Goal: Task Accomplishment & Management: Complete application form

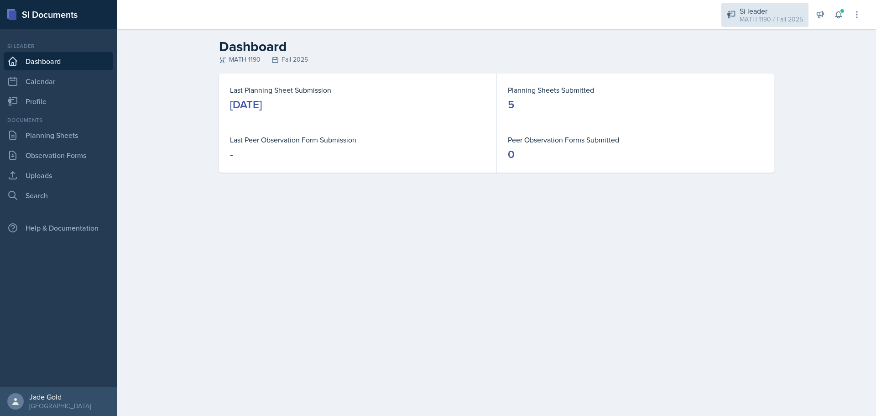
click at [766, 13] on div "Si leader" at bounding box center [771, 10] width 63 height 11
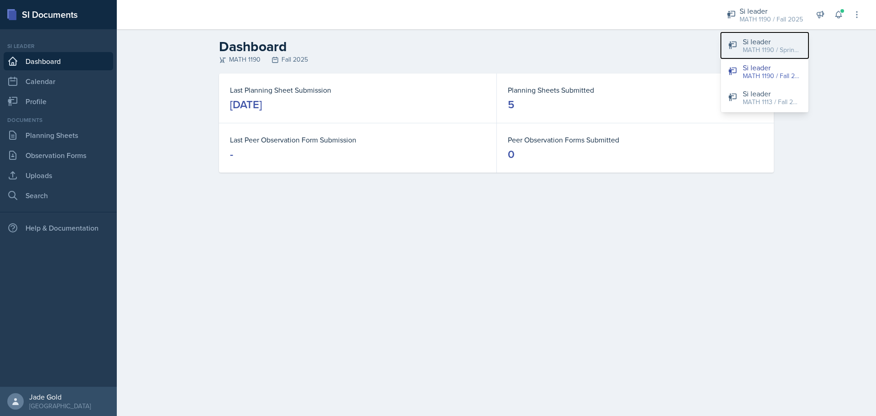
click at [771, 50] on div "MATH 1190 / Spring 2025" at bounding box center [772, 50] width 58 height 10
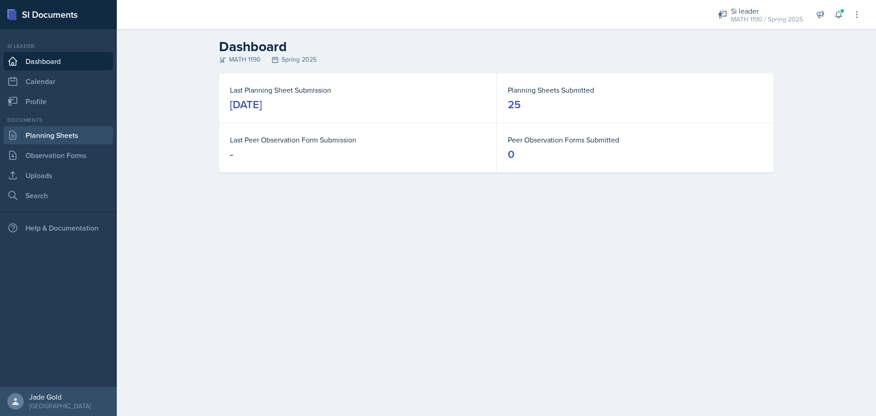
click at [75, 137] on link "Planning Sheets" at bounding box center [59, 135] width 110 height 18
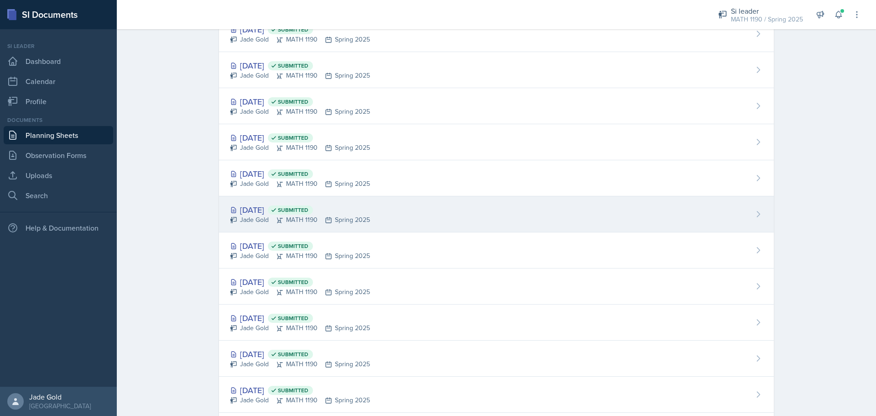
scroll to position [411, 0]
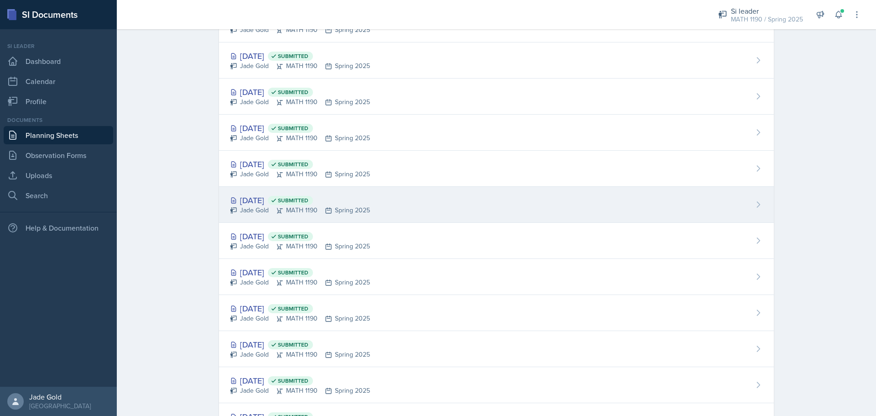
click at [287, 197] on div "[DATE] Submitted" at bounding box center [300, 200] width 140 height 12
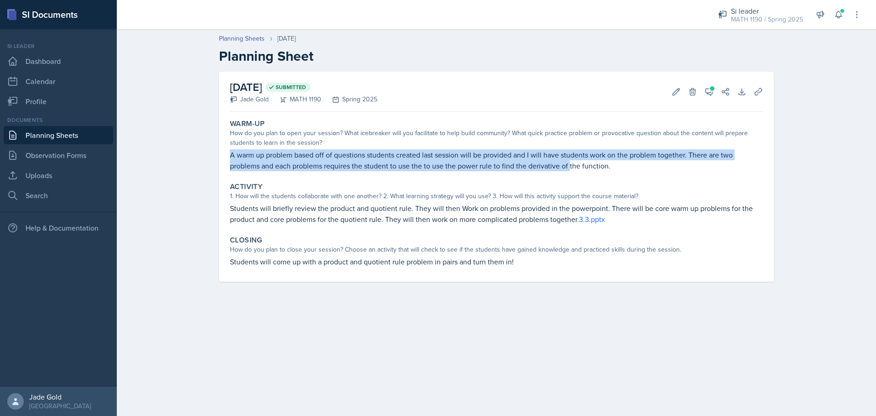
drag, startPoint x: 231, startPoint y: 152, endPoint x: 352, endPoint y: 133, distance: 122.4
click at [565, 169] on p "A warm up problem based off of questions students created last session will be …" at bounding box center [496, 160] width 533 height 22
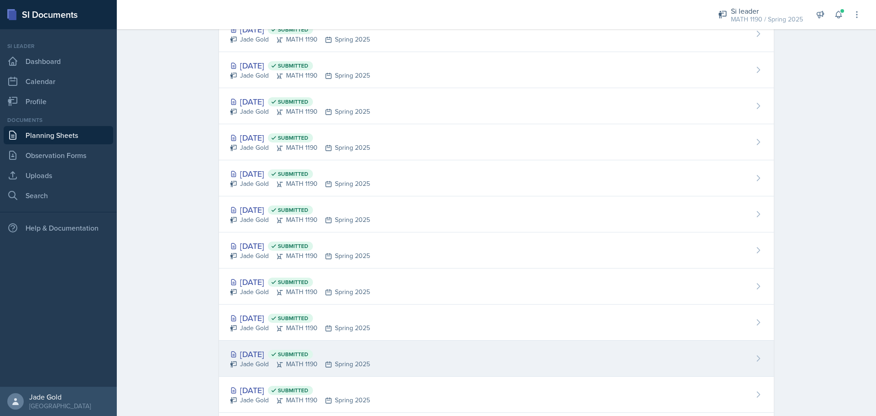
scroll to position [456, 0]
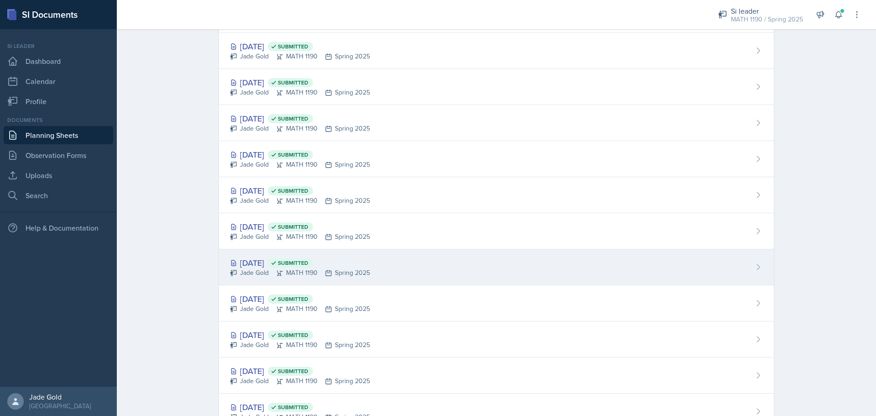
click at [352, 261] on div "[DATE] Submitted" at bounding box center [300, 262] width 140 height 12
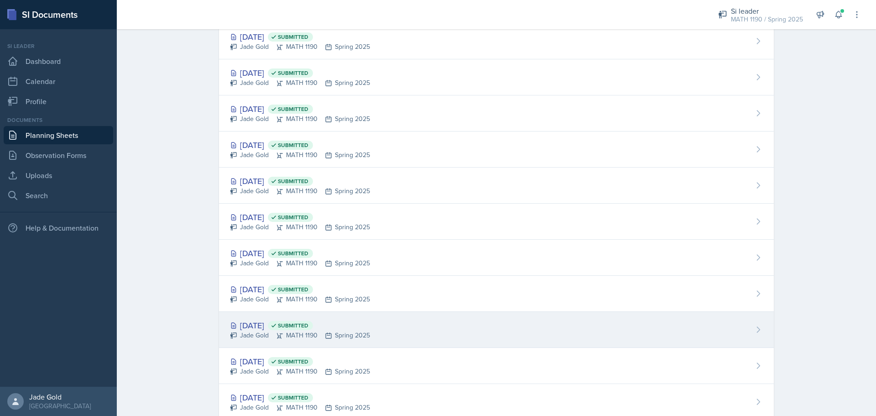
scroll to position [636, 0]
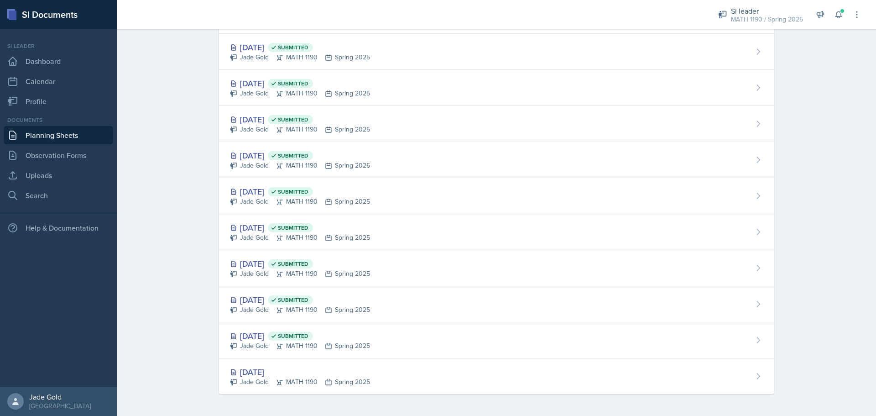
click at [55, 138] on link "Planning Sheets" at bounding box center [59, 135] width 110 height 18
click at [38, 138] on link "Planning Sheets" at bounding box center [59, 135] width 110 height 18
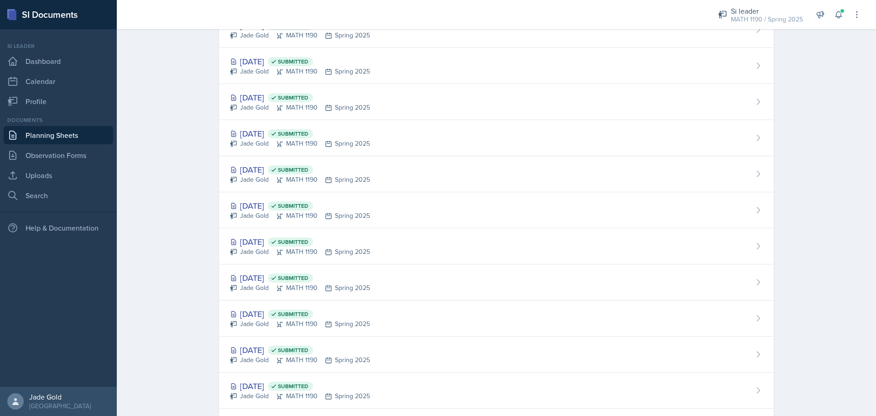
scroll to position [0, 0]
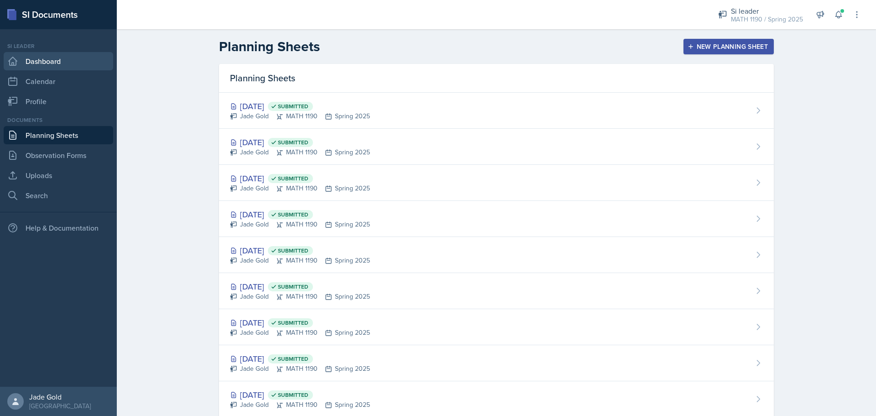
click at [62, 66] on link "Dashboard" at bounding box center [59, 61] width 110 height 18
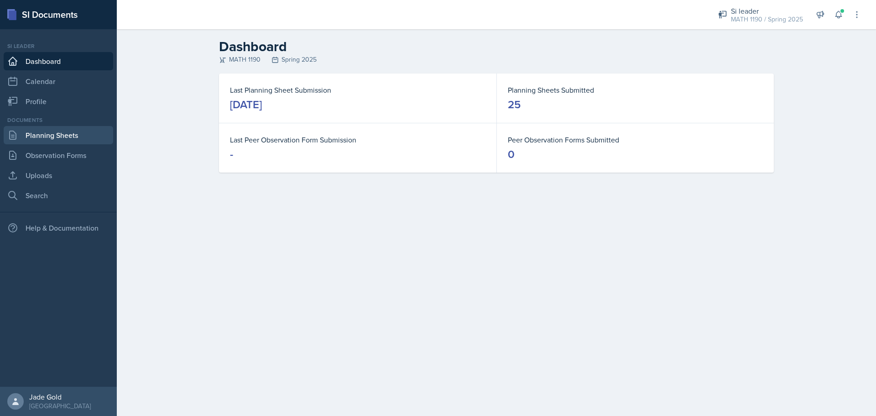
click at [43, 139] on link "Planning Sheets" at bounding box center [59, 135] width 110 height 18
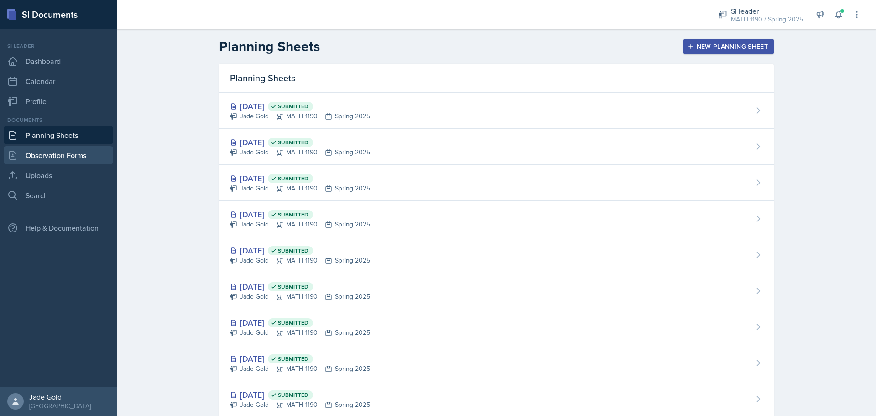
click at [63, 155] on link "Observation Forms" at bounding box center [59, 155] width 110 height 18
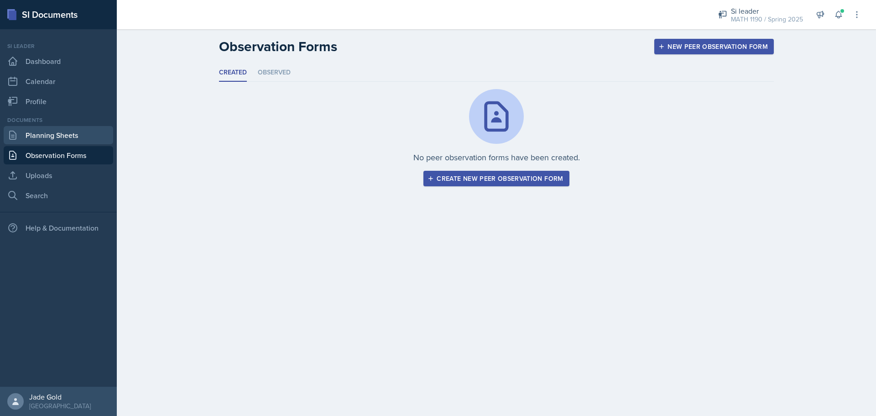
click at [68, 139] on link "Planning Sheets" at bounding box center [59, 135] width 110 height 18
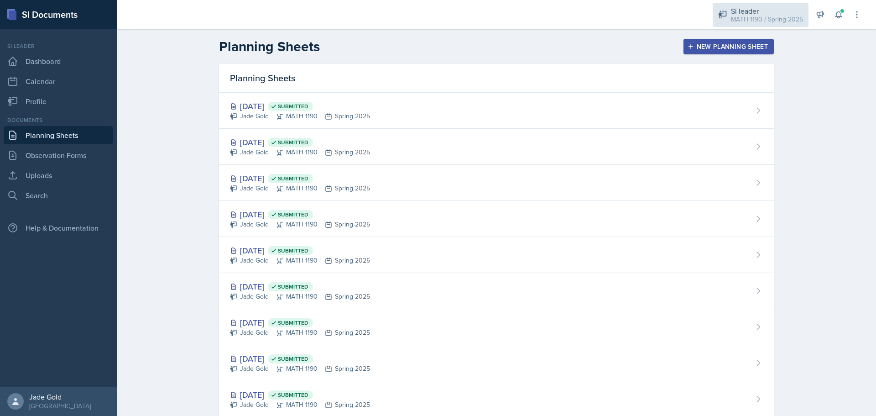
click at [748, 15] on div "MATH 1190 / Spring 2025" at bounding box center [767, 20] width 72 height 10
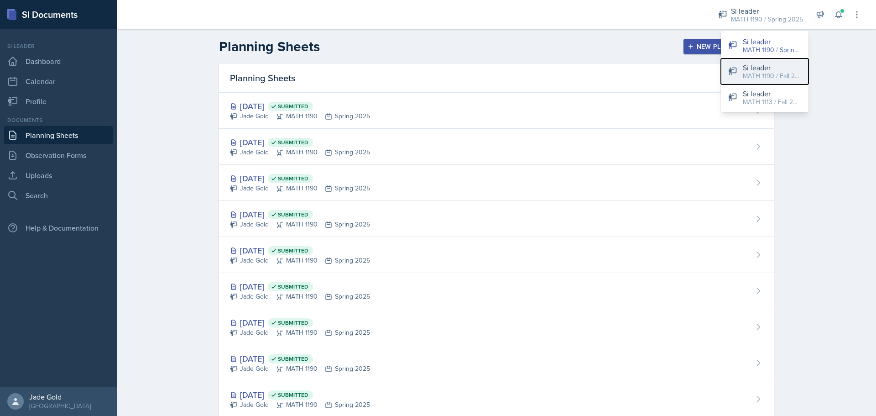
click at [771, 76] on div "MATH 1190 / Fall 2025" at bounding box center [772, 76] width 58 height 10
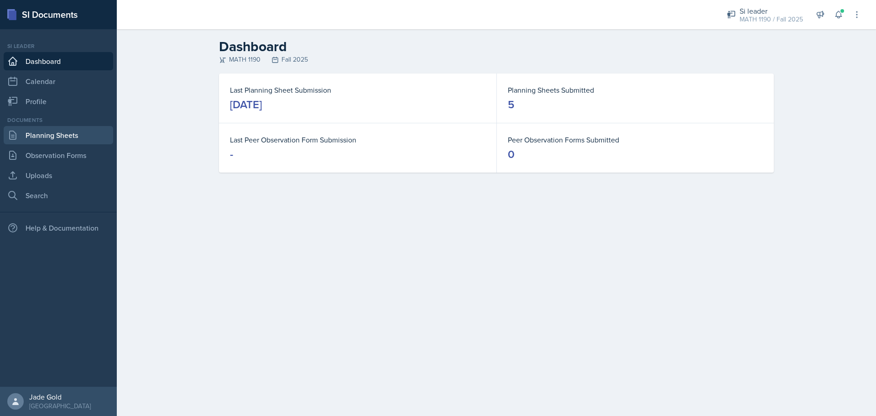
click at [35, 131] on link "Planning Sheets" at bounding box center [59, 135] width 110 height 18
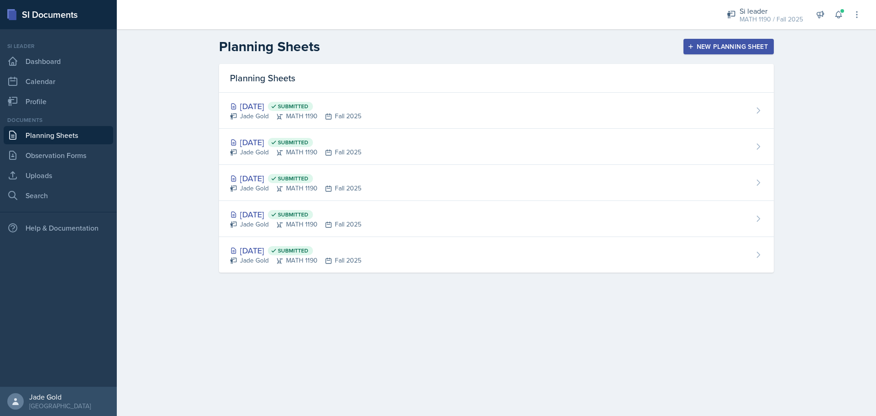
click at [700, 44] on div "New Planning Sheet" at bounding box center [728, 46] width 78 height 7
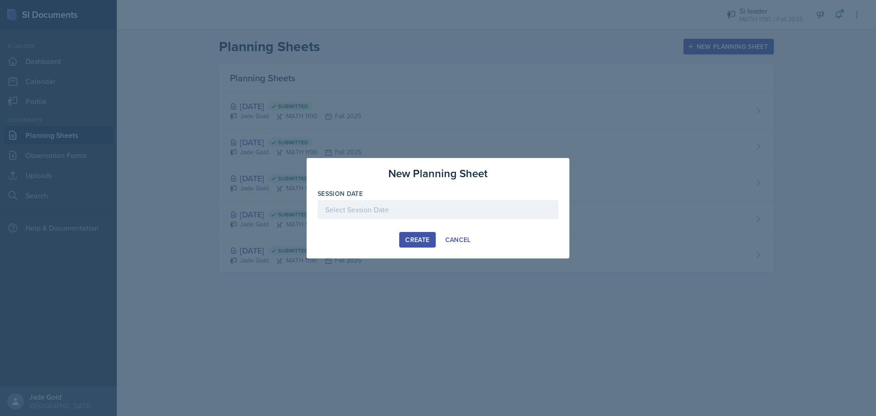
drag, startPoint x: 452, startPoint y: 204, endPoint x: 450, endPoint y: 208, distance: 4.7
click at [450, 208] on div at bounding box center [438, 209] width 241 height 19
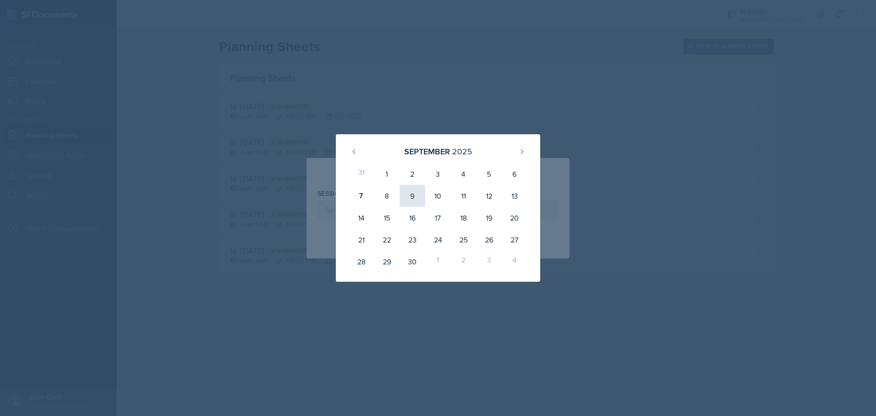
click at [420, 197] on div "9" at bounding box center [413, 196] width 26 height 22
type input "[DATE]"
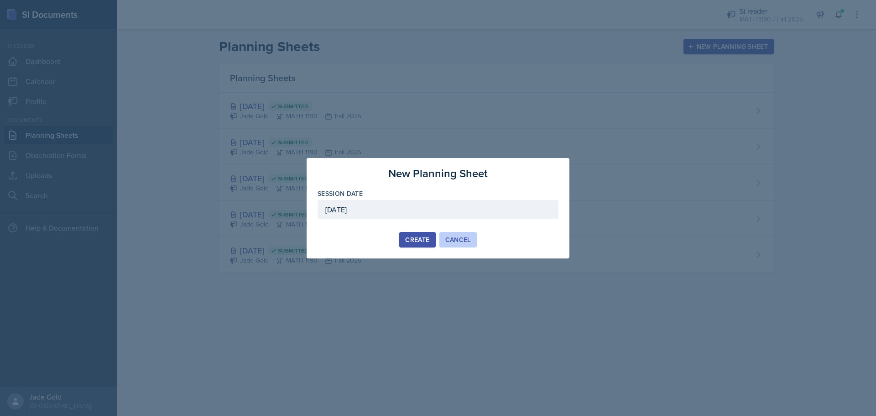
click at [460, 243] on div "Cancel" at bounding box center [458, 239] width 26 height 7
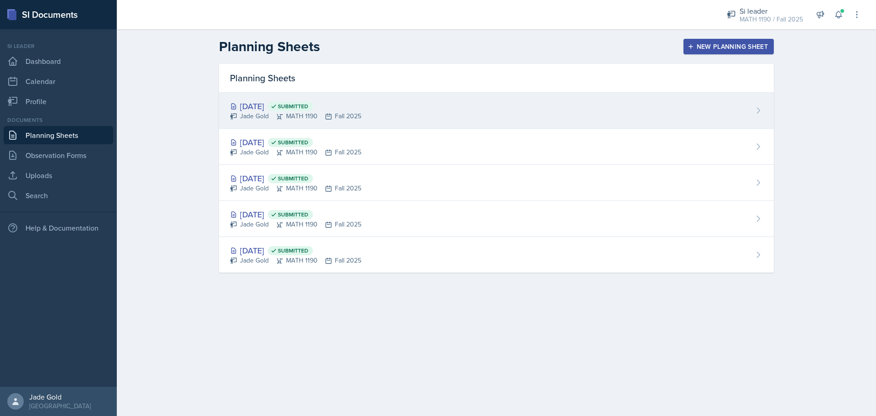
click at [352, 104] on div "[DATE] Submitted" at bounding box center [295, 106] width 131 height 12
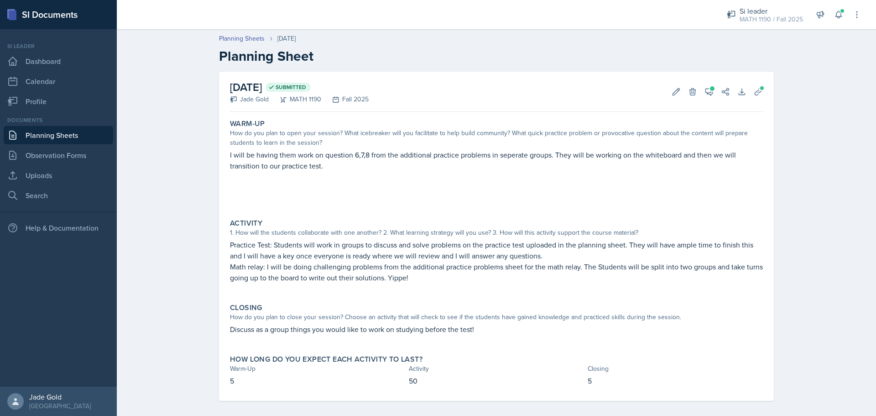
drag, startPoint x: 226, startPoint y: 152, endPoint x: 331, endPoint y: 166, distance: 105.8
click at [331, 166] on div "Warm-Up How do you plan to open your session? What icebreaker will you facilita…" at bounding box center [496, 163] width 540 height 96
drag, startPoint x: 306, startPoint y: 159, endPoint x: 252, endPoint y: 188, distance: 61.4
click at [252, 189] on p at bounding box center [496, 193] width 533 height 9
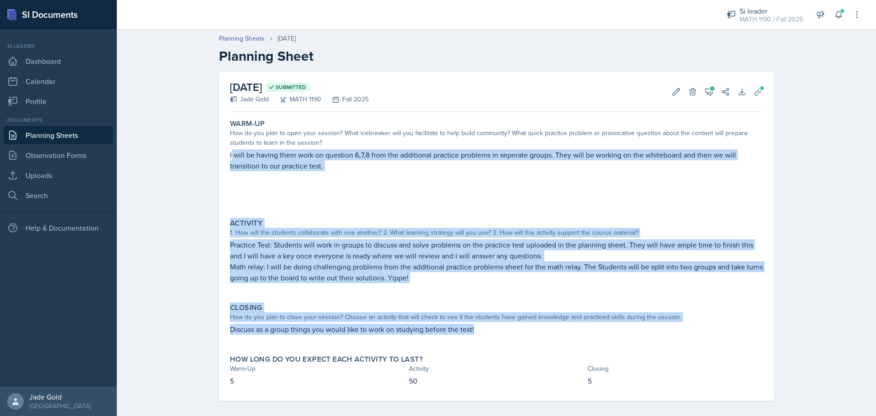
drag, startPoint x: 228, startPoint y: 152, endPoint x: 496, endPoint y: 328, distance: 319.9
click at [496, 328] on div "Warm-Up How do you plan to open your session? What icebreaker will you facilita…" at bounding box center [496, 257] width 533 height 285
copy div "I will be having them work on question 6,7,8 from the additional practice probl…"
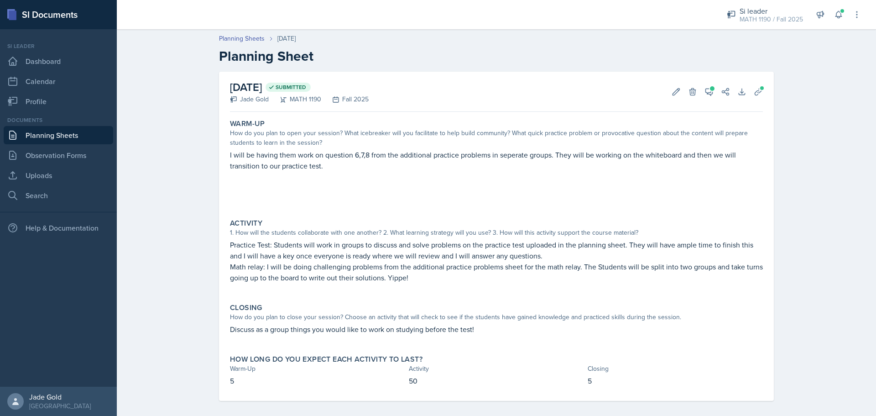
click at [71, 125] on div "Documents Planning Sheets Observation Forms Uploads Search" at bounding box center [59, 160] width 110 height 89
click at [72, 128] on link "Planning Sheets" at bounding box center [59, 135] width 110 height 18
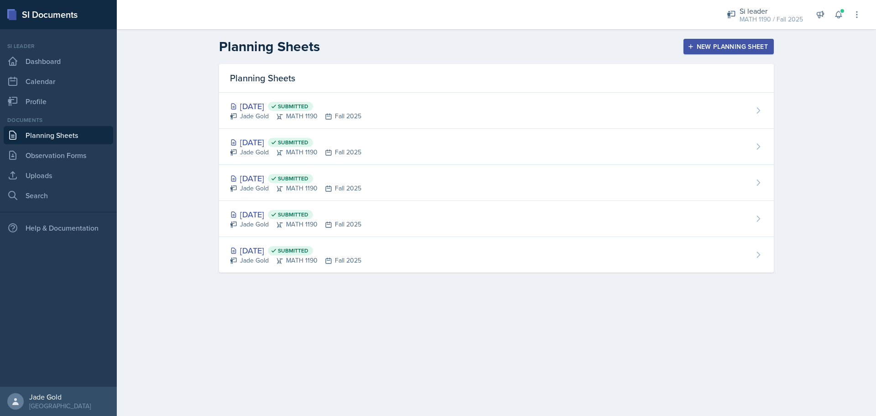
click at [727, 40] on button "New Planning Sheet" at bounding box center [729, 47] width 90 height 16
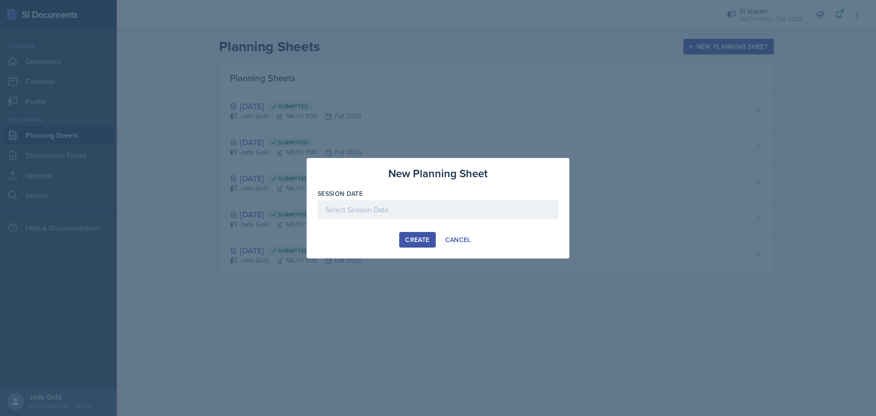
click at [412, 209] on div at bounding box center [438, 209] width 241 height 19
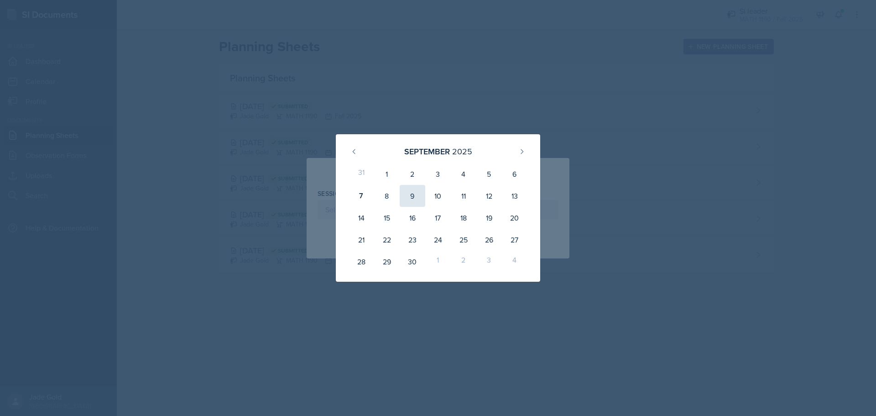
click at [413, 199] on div "9" at bounding box center [413, 196] width 26 height 22
type input "[DATE]"
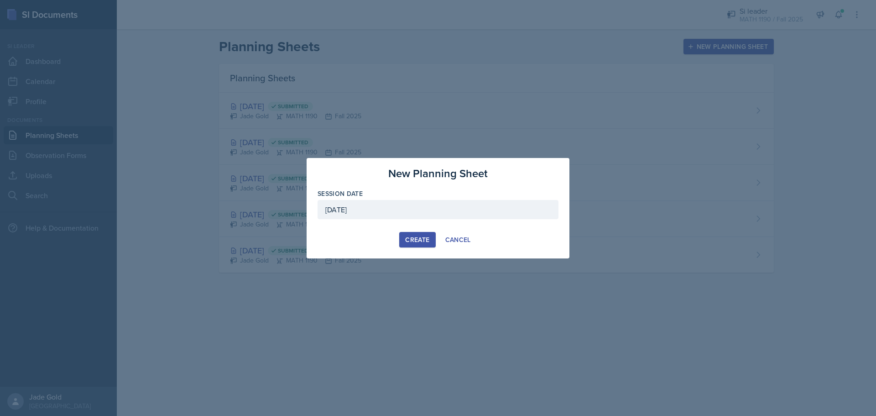
click at [429, 241] on div "Create" at bounding box center [417, 239] width 24 height 7
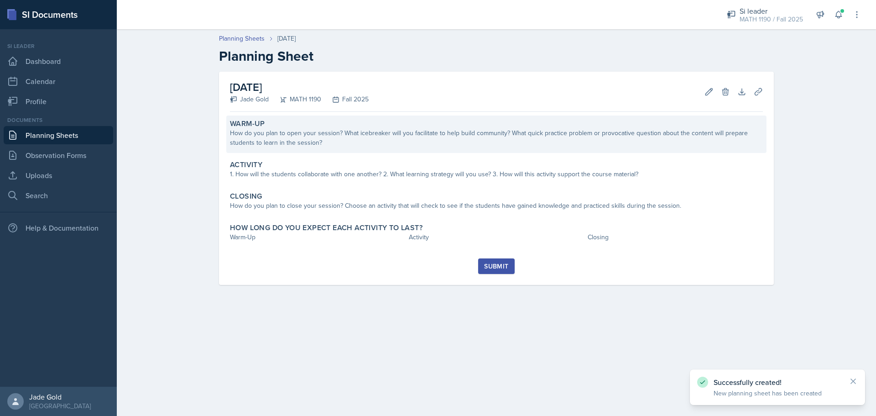
click at [356, 143] on div "How do you plan to open your session? What icebreaker will you facilitate to he…" at bounding box center [496, 137] width 533 height 19
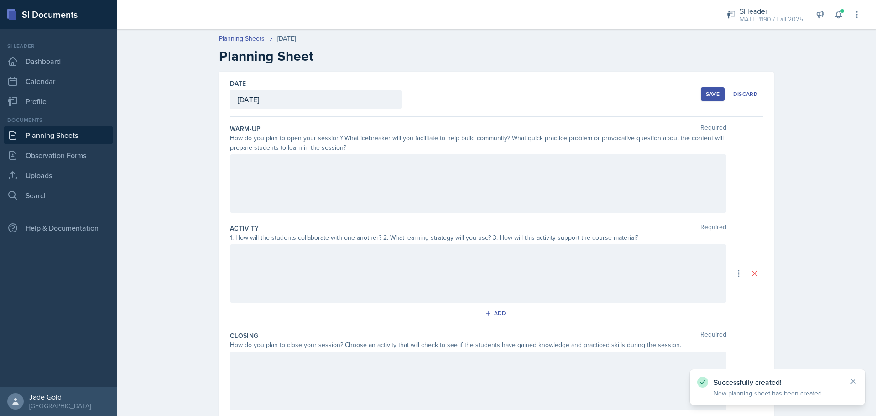
click at [291, 172] on div at bounding box center [478, 183] width 496 height 58
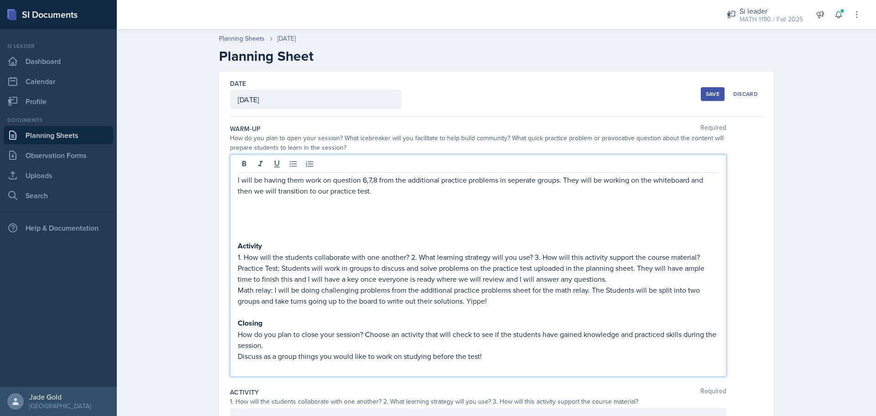
click at [280, 268] on p "Practice Test: Students will work in groups to discuss and solve problems on th…" at bounding box center [478, 273] width 481 height 22
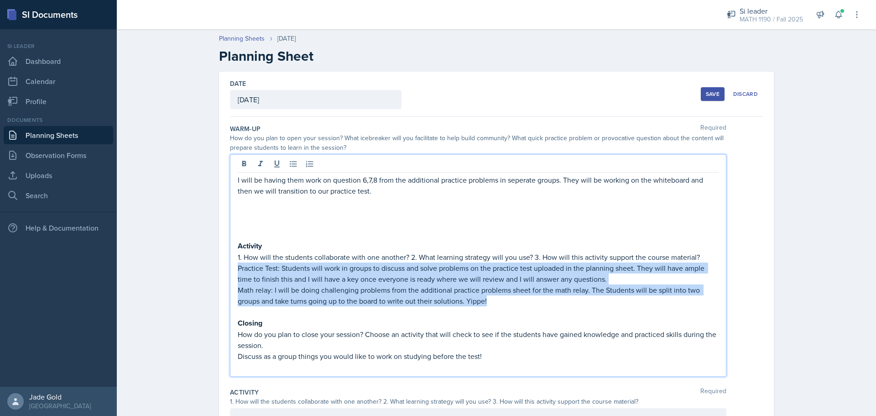
drag, startPoint x: 234, startPoint y: 268, endPoint x: 505, endPoint y: 303, distance: 273.3
click at [505, 303] on div "I will be having them work on question 6,7,8 from the additional practice probl…" at bounding box center [478, 273] width 481 height 198
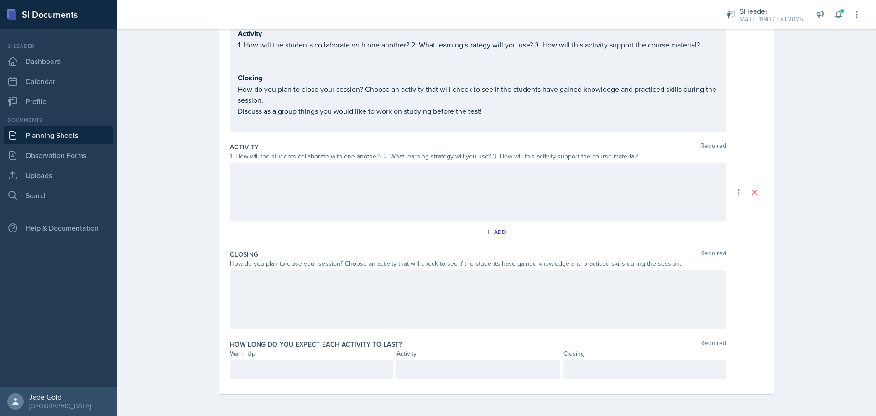
click at [312, 202] on div at bounding box center [478, 192] width 496 height 58
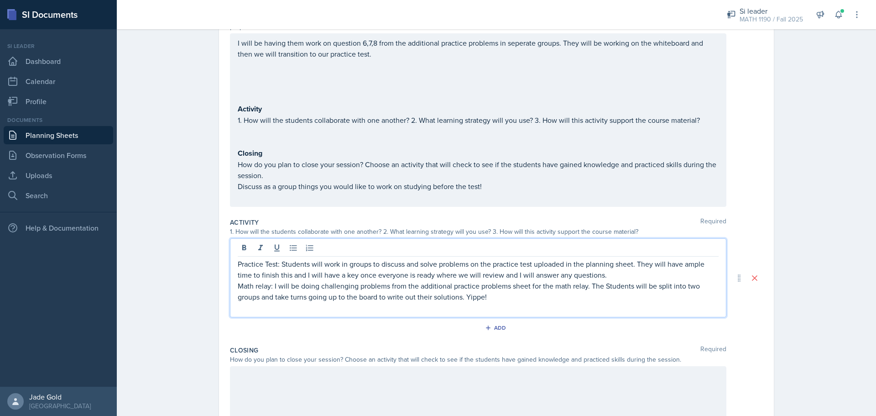
scroll to position [75, 0]
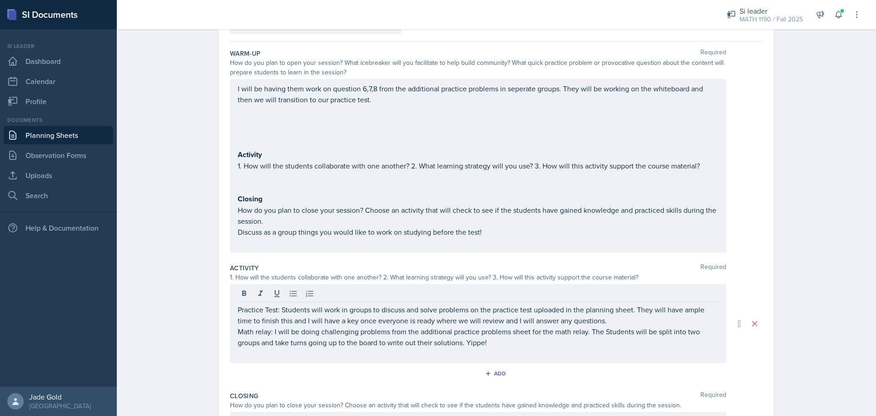
drag, startPoint x: 229, startPoint y: 235, endPoint x: 495, endPoint y: 239, distance: 266.1
click at [496, 242] on div "I will be having them work on question 6,7,8 from the additional practice probl…" at bounding box center [478, 165] width 496 height 173
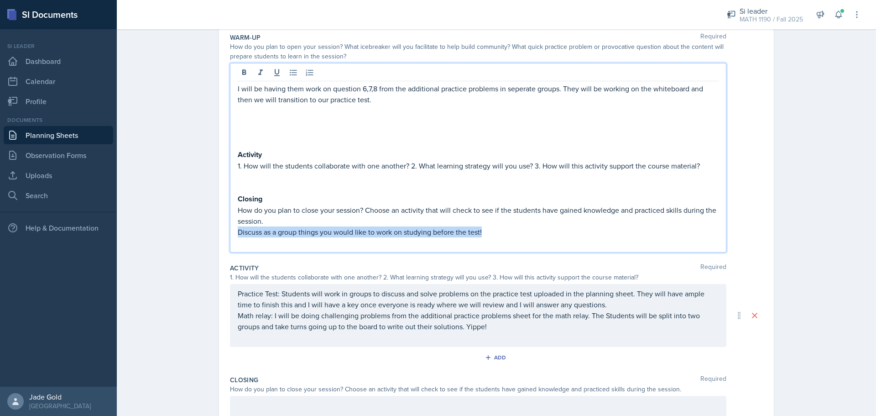
drag, startPoint x: 494, startPoint y: 236, endPoint x: 222, endPoint y: 235, distance: 272.0
click at [222, 236] on div "Date [DATE] [DATE] 31 1 2 3 4 5 6 7 8 9 10 11 12 13 14 15 16 17 18 19 20 21 22 …" at bounding box center [496, 249] width 555 height 539
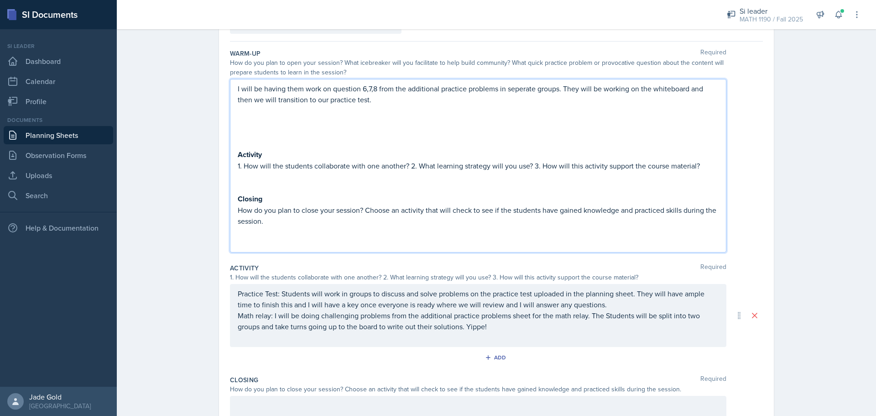
scroll to position [201, 0]
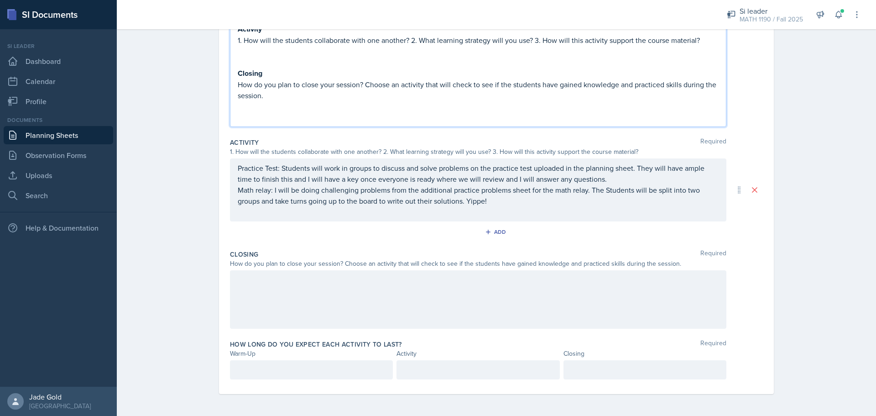
click at [298, 305] on div at bounding box center [478, 299] width 496 height 58
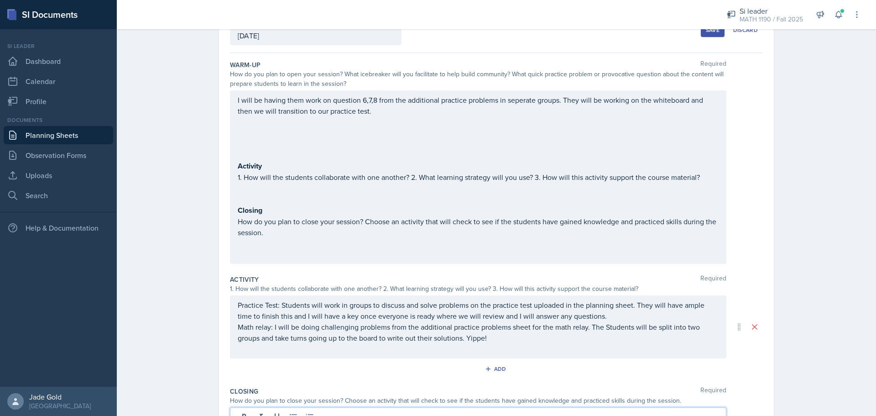
scroll to position [80, 0]
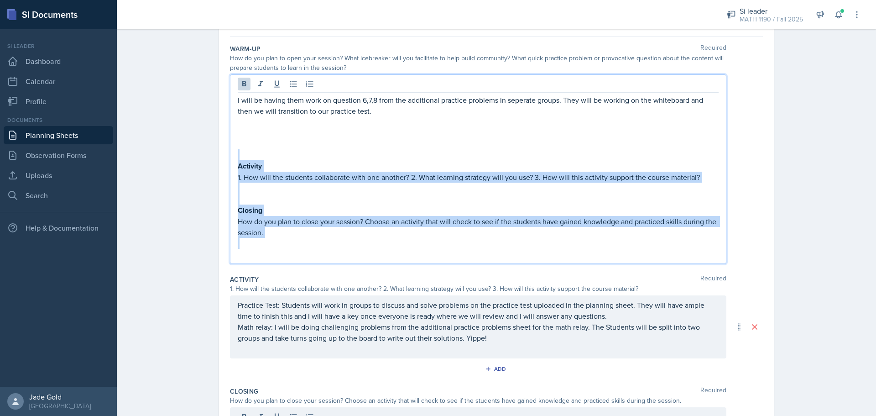
drag, startPoint x: 264, startPoint y: 239, endPoint x: 230, endPoint y: 155, distance: 90.2
click at [230, 155] on div "I will be having them work on question 6,7,8 from the additional practice probl…" at bounding box center [478, 168] width 496 height 189
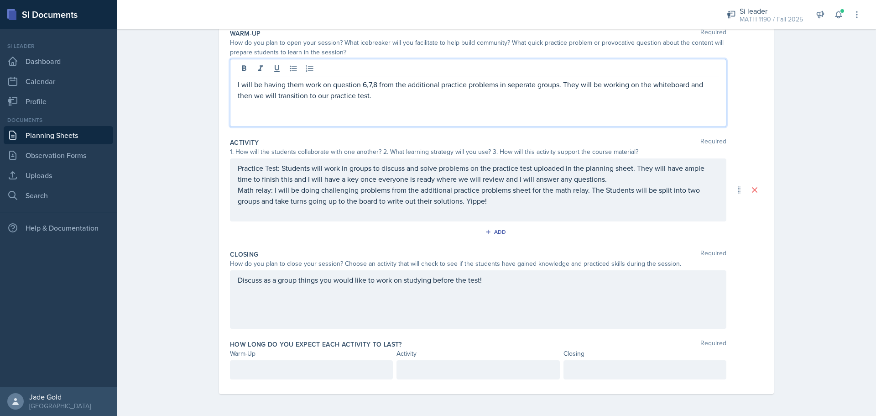
scroll to position [0, 0]
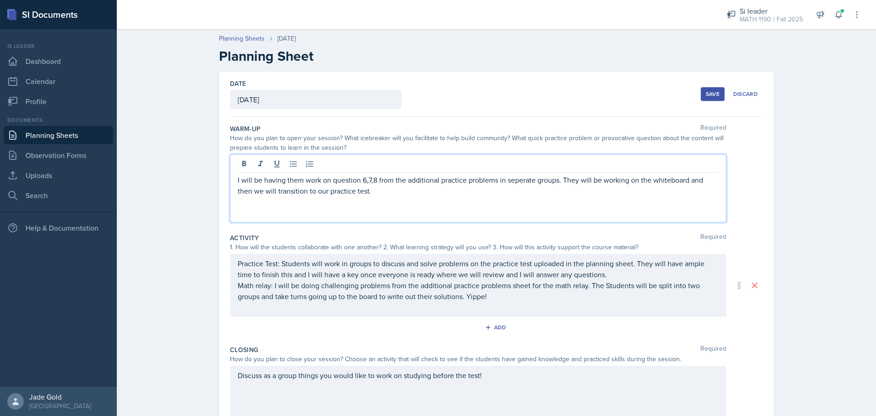
click at [710, 99] on button "Save" at bounding box center [713, 94] width 24 height 14
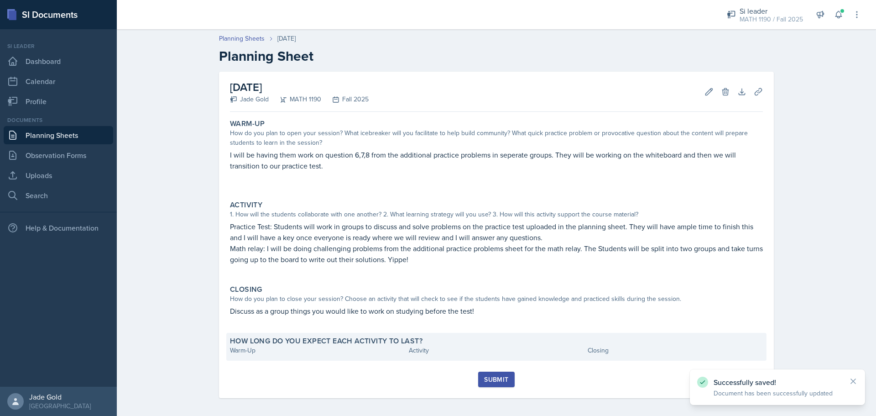
click at [299, 360] on div "How long do you expect each activity to last? Warm-Up Activity Closing" at bounding box center [496, 347] width 540 height 28
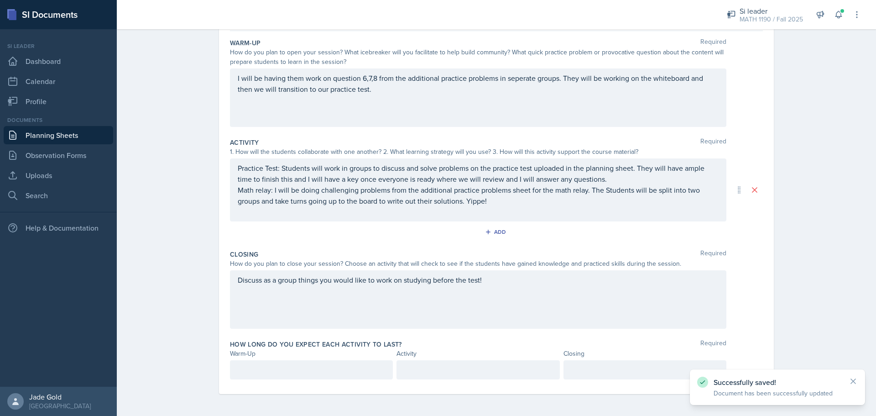
scroll to position [102, 0]
click at [300, 371] on p at bounding box center [311, 369] width 147 height 11
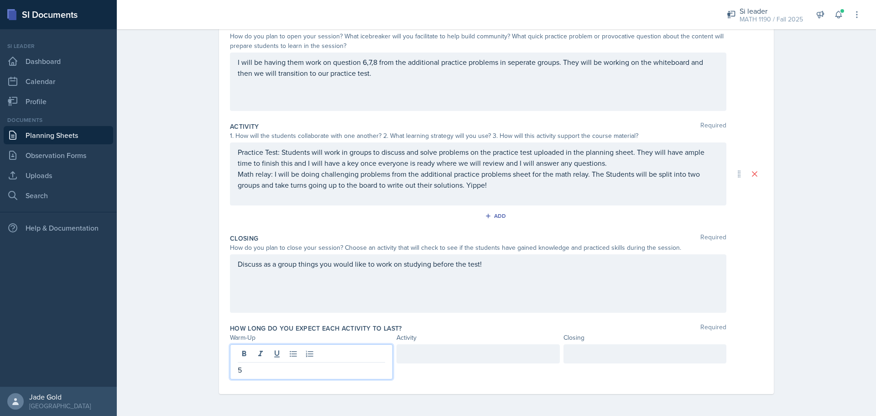
click at [444, 364] on div at bounding box center [478, 361] width 163 height 35
click at [449, 369] on p at bounding box center [477, 369] width 147 height 11
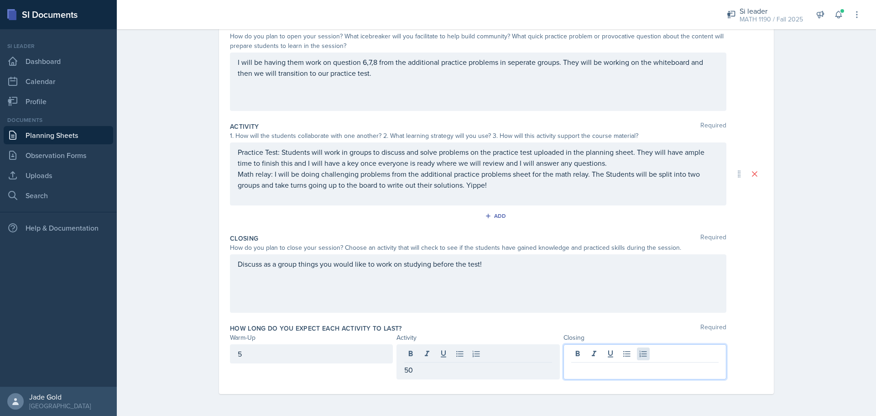
click at [633, 350] on div at bounding box center [645, 361] width 163 height 35
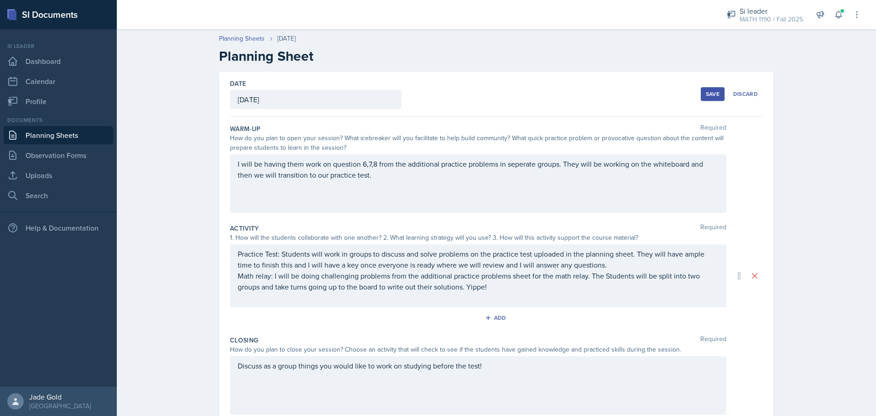
click at [701, 92] on button "Save" at bounding box center [713, 94] width 24 height 14
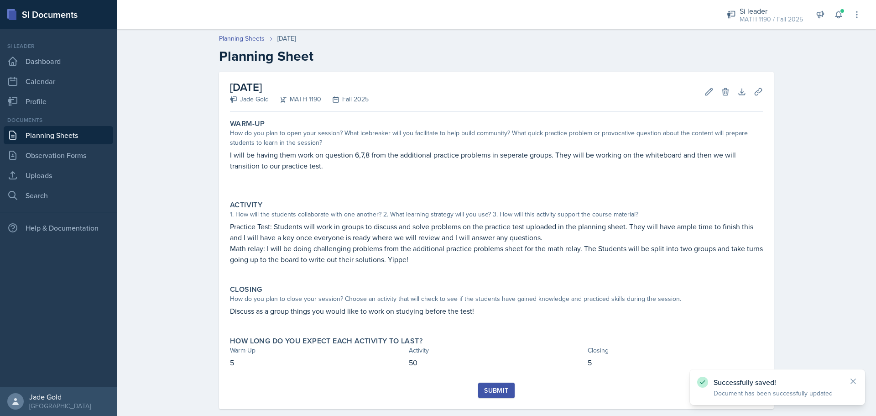
click at [489, 391] on div "Submit" at bounding box center [496, 389] width 24 height 7
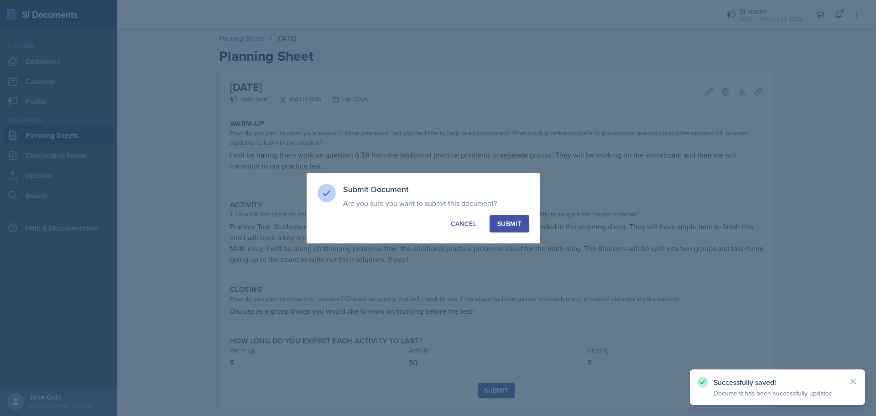
click at [525, 228] on button "Submit" at bounding box center [510, 223] width 40 height 17
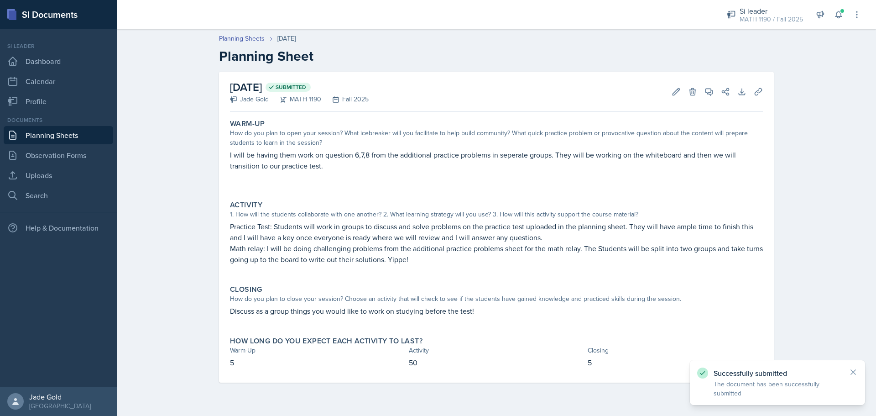
click at [54, 133] on link "Planning Sheets" at bounding box center [59, 135] width 110 height 18
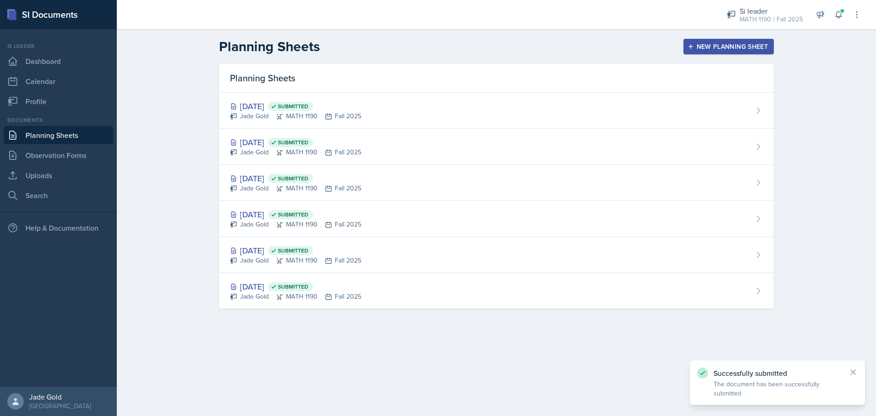
click at [715, 52] on button "New Planning Sheet" at bounding box center [729, 47] width 90 height 16
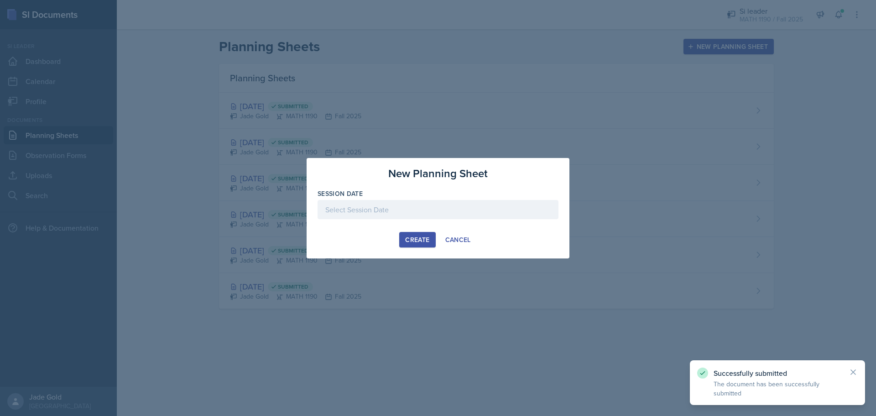
click at [447, 204] on div at bounding box center [438, 209] width 241 height 19
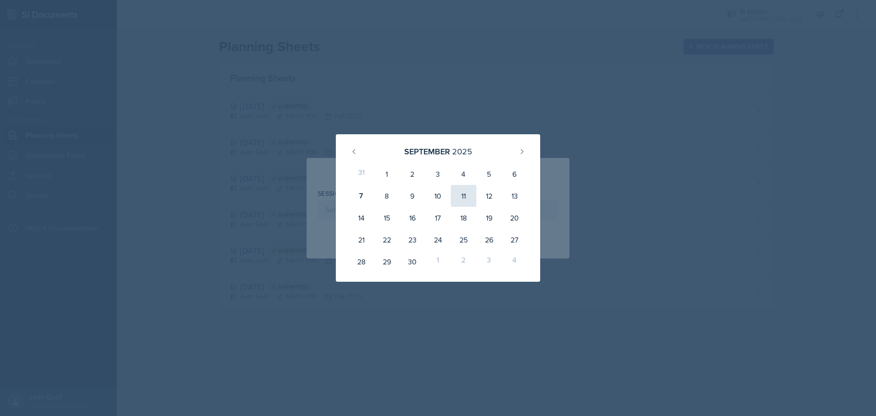
click at [467, 193] on div "11" at bounding box center [464, 196] width 26 height 22
type input "[DATE]"
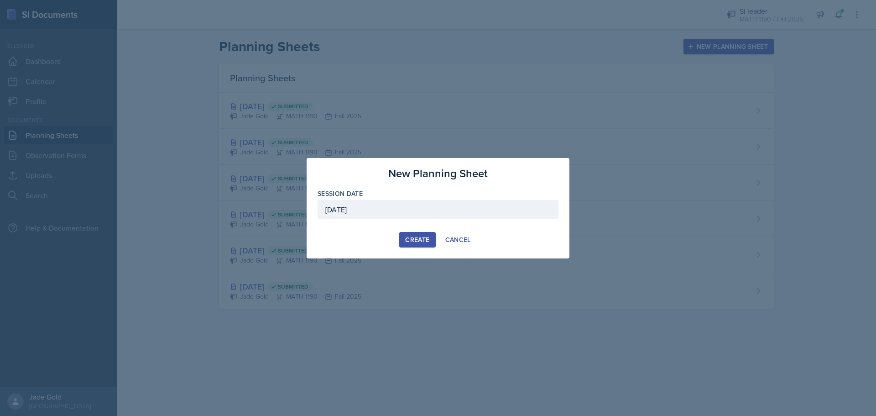
click at [420, 243] on div "Create" at bounding box center [417, 239] width 24 height 7
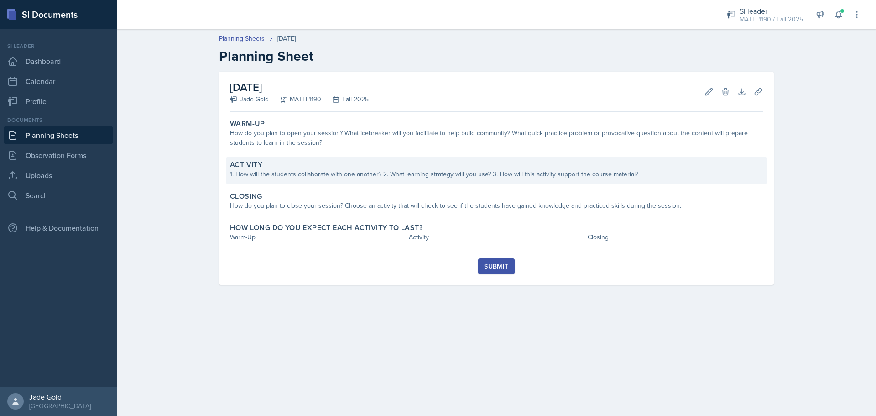
click at [291, 170] on div "1. How will the students collaborate with one another? 2. What learning strateg…" at bounding box center [496, 174] width 533 height 10
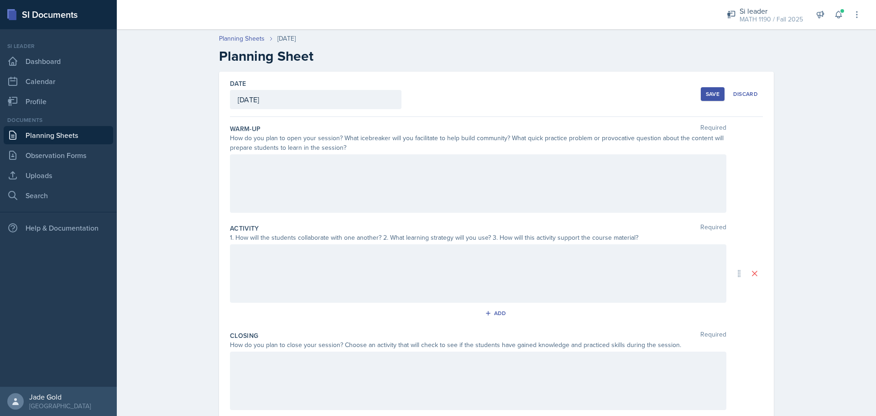
click at [300, 181] on div at bounding box center [478, 183] width 496 height 58
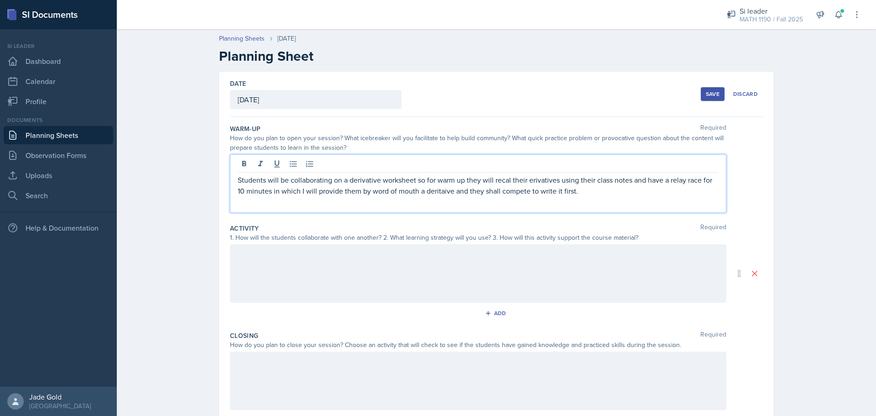
click at [289, 270] on div at bounding box center [478, 273] width 496 height 58
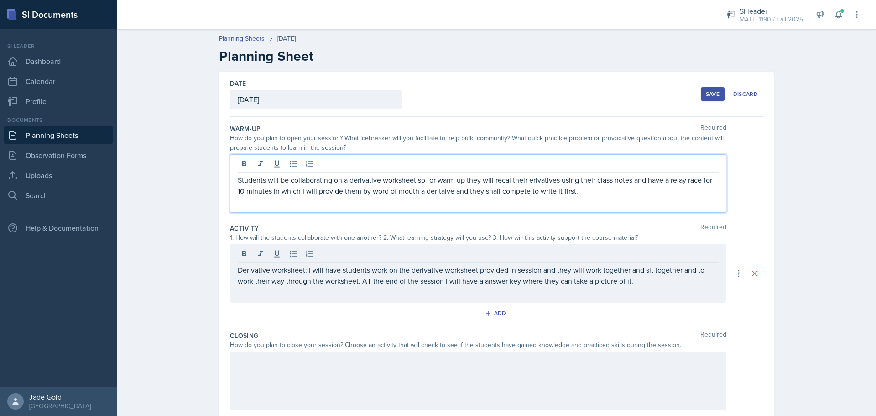
drag, startPoint x: 537, startPoint y: 165, endPoint x: 518, endPoint y: 168, distance: 19.1
click at [518, 168] on div at bounding box center [478, 164] width 481 height 15
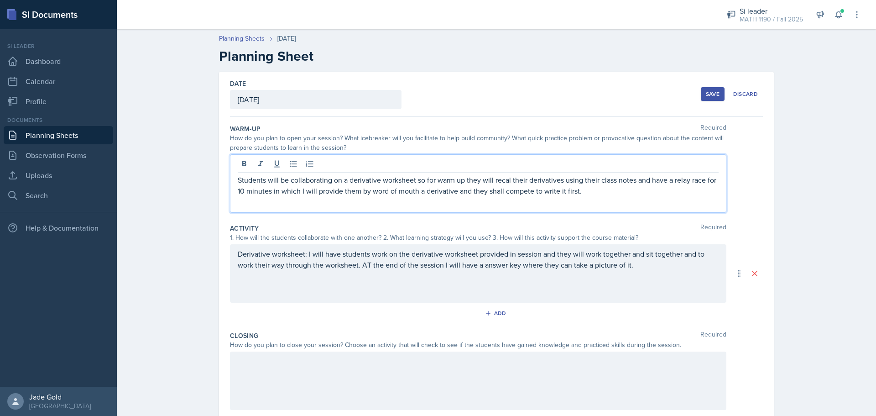
click at [469, 177] on p "Students will be collaborating on a derivative worksheet so for warm up they wi…" at bounding box center [478, 185] width 481 height 22
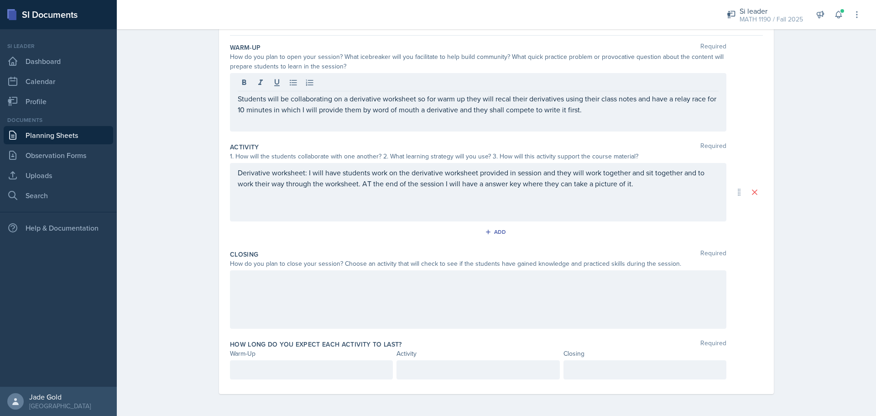
click at [272, 317] on div at bounding box center [478, 299] width 496 height 58
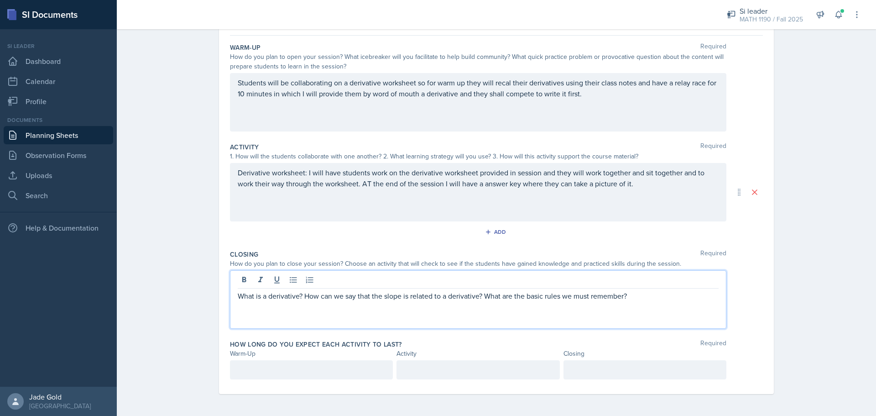
drag, startPoint x: 277, startPoint y: 379, endPoint x: 284, endPoint y: 375, distance: 8.2
click at [277, 378] on div at bounding box center [311, 369] width 163 height 19
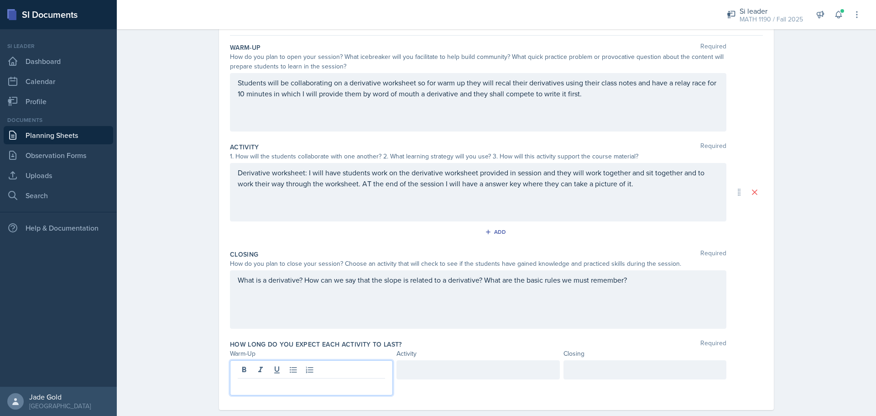
scroll to position [97, 0]
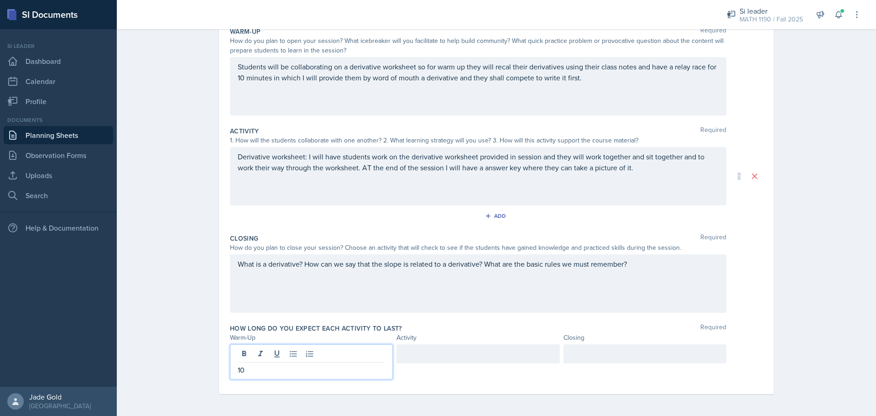
click at [442, 357] on div at bounding box center [478, 353] width 163 height 19
click at [611, 352] on div at bounding box center [645, 353] width 163 height 19
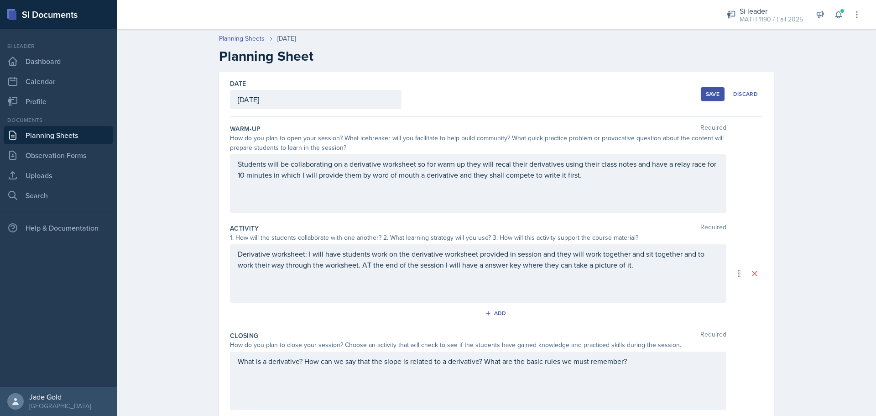
click at [707, 94] on div "Save" at bounding box center [713, 93] width 14 height 7
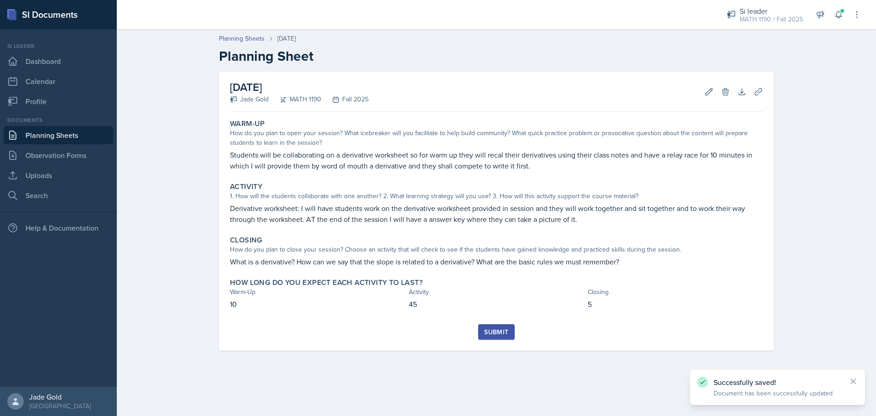
click at [496, 338] on button "Submit" at bounding box center [496, 332] width 36 height 16
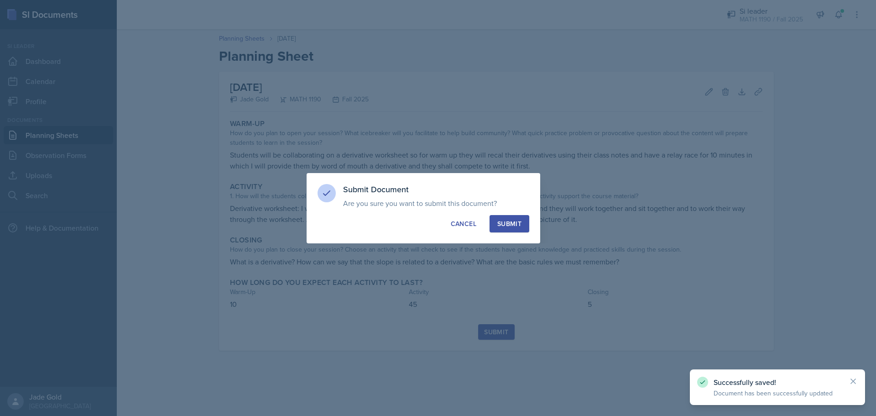
click at [507, 225] on div "Submit" at bounding box center [509, 223] width 24 height 9
